Goal: Task Accomplishment & Management: Manage account settings

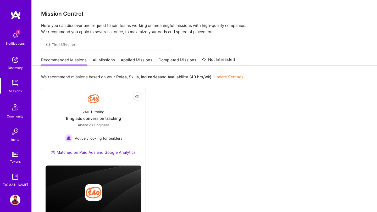
click at [99, 59] on link "All Missions" at bounding box center [104, 61] width 22 height 9
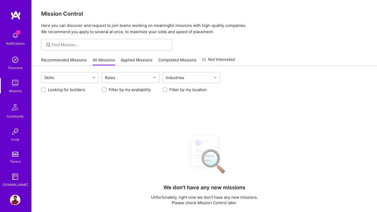
click at [122, 60] on link "Applied Missions" at bounding box center [137, 61] width 32 height 9
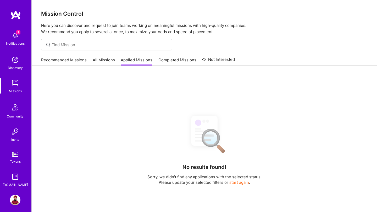
click at [71, 61] on link "Recommended Missions" at bounding box center [64, 61] width 46 height 9
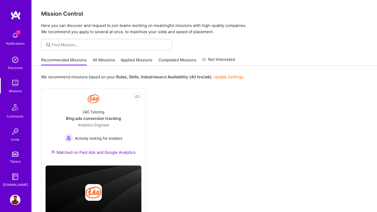
click at [10, 24] on div "1 Notifications Discovery Missions Community Invite Tokens [DOMAIN_NAME]" at bounding box center [15, 98] width 31 height 177
click at [15, 35] on img at bounding box center [15, 35] width 10 height 10
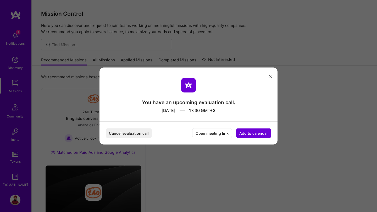
click at [268, 75] on button "modal" at bounding box center [270, 76] width 6 height 9
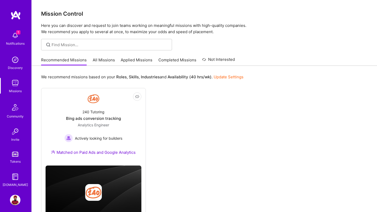
click at [12, 63] on img at bounding box center [15, 60] width 10 height 10
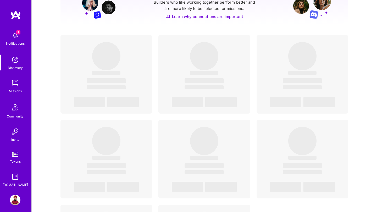
scroll to position [86, 0]
click at [19, 199] on img at bounding box center [15, 200] width 10 height 10
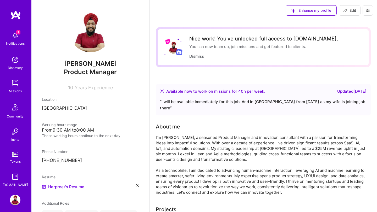
click at [222, 94] on div "Available now to work on missions for 40 h per week ." at bounding box center [215, 91] width 99 height 6
click at [344, 12] on icon at bounding box center [344, 10] width 3 height 3
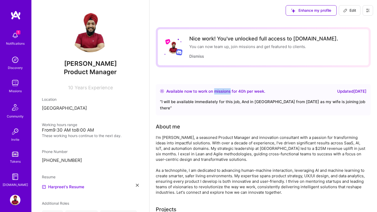
select select "FI"
select select "Right Now"
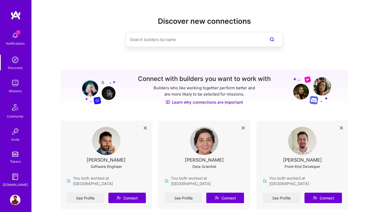
scroll to position [86, 0]
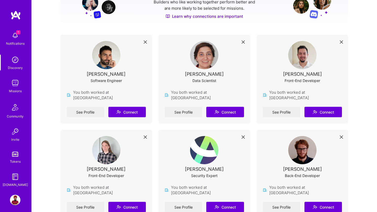
click at [16, 180] on img at bounding box center [15, 177] width 10 height 10
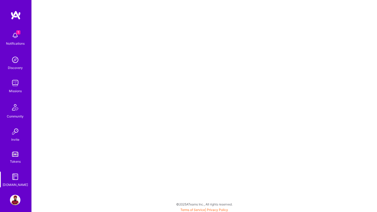
click at [14, 160] on div "Tokens" at bounding box center [15, 161] width 11 height 5
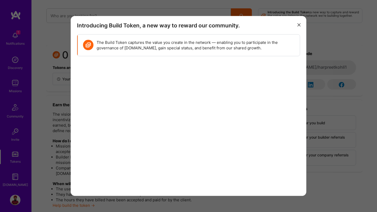
click at [298, 27] on button "modal" at bounding box center [299, 24] width 6 height 9
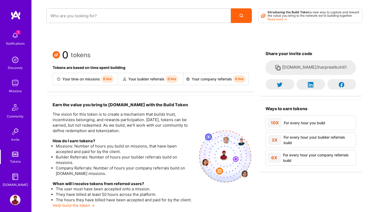
click at [16, 84] on img at bounding box center [15, 83] width 10 height 10
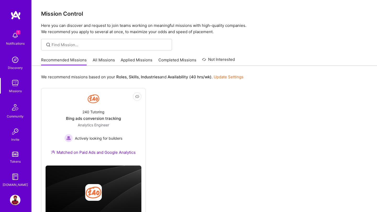
click at [103, 59] on link "All Missions" at bounding box center [104, 61] width 22 height 9
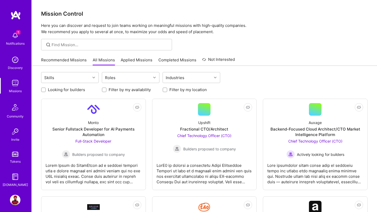
click at [19, 197] on img at bounding box center [15, 200] width 10 height 10
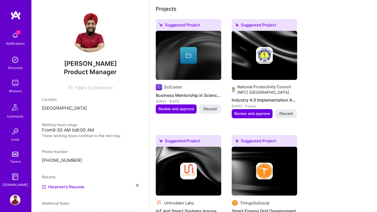
scroll to position [201, 0]
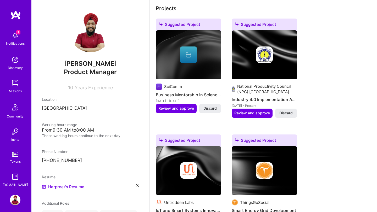
click at [254, 89] on div "National Productivity Council (NPC) India Industry 4.0 Implementation Advisory …" at bounding box center [263, 96] width 65 height 25
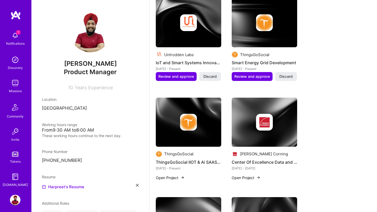
scroll to position [350, 0]
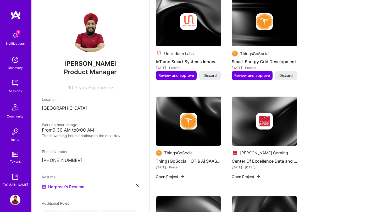
click at [244, 174] on button "Open Project" at bounding box center [245, 176] width 29 height 5
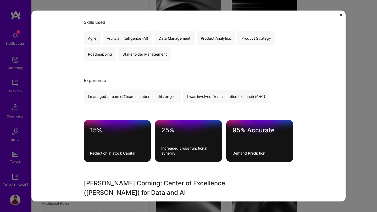
scroll to position [86, 0]
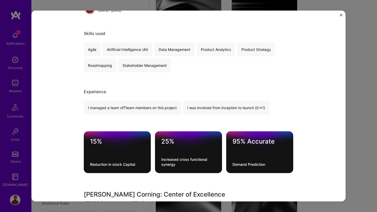
click at [357, 101] on div "Center Of Excellence Data and [PERSON_NAME] Corning Construction Role Product M…" at bounding box center [188, 106] width 377 height 212
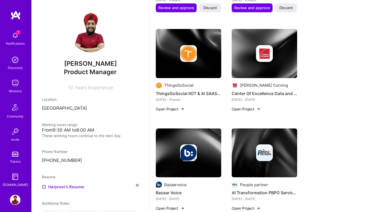
scroll to position [419, 0]
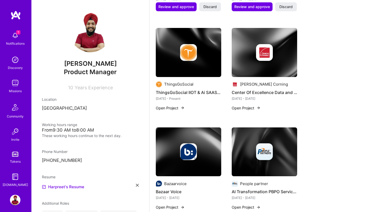
click at [181, 148] on img at bounding box center [188, 152] width 17 height 17
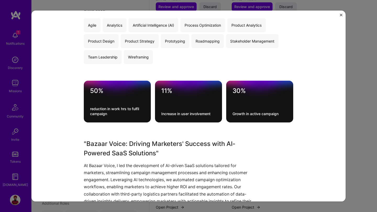
scroll to position [108, 0]
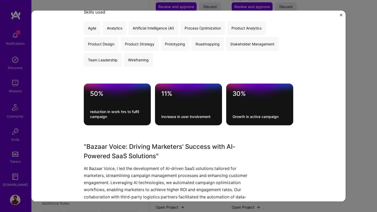
click at [340, 13] on div "Bazaar Voice Bazaarvoice Marketing Project link Role Senior Product Manager [DA…" at bounding box center [188, 106] width 314 height 191
click at [341, 15] on img "Close" at bounding box center [340, 15] width 3 height 3
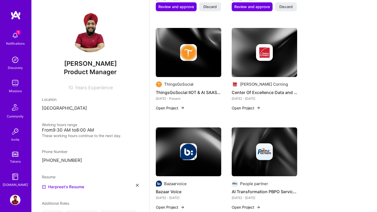
click at [18, 39] on img at bounding box center [15, 35] width 10 height 10
click at [16, 15] on img at bounding box center [15, 14] width 10 height 9
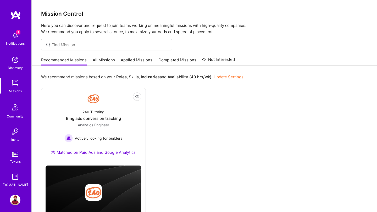
click at [19, 39] on img at bounding box center [15, 35] width 10 height 10
